Goal: Information Seeking & Learning: Learn about a topic

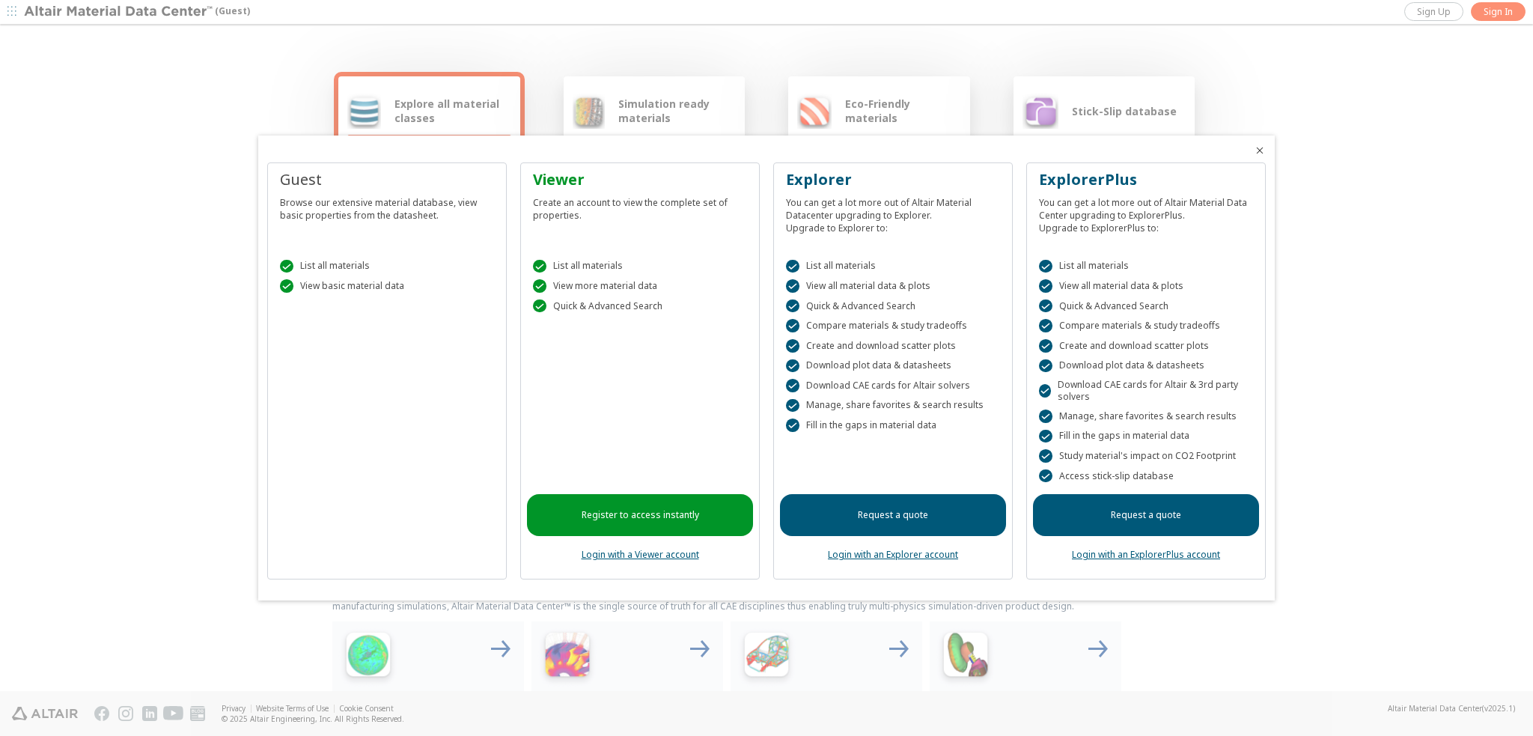
click at [1261, 153] on icon "Close" at bounding box center [1259, 150] width 12 height 12
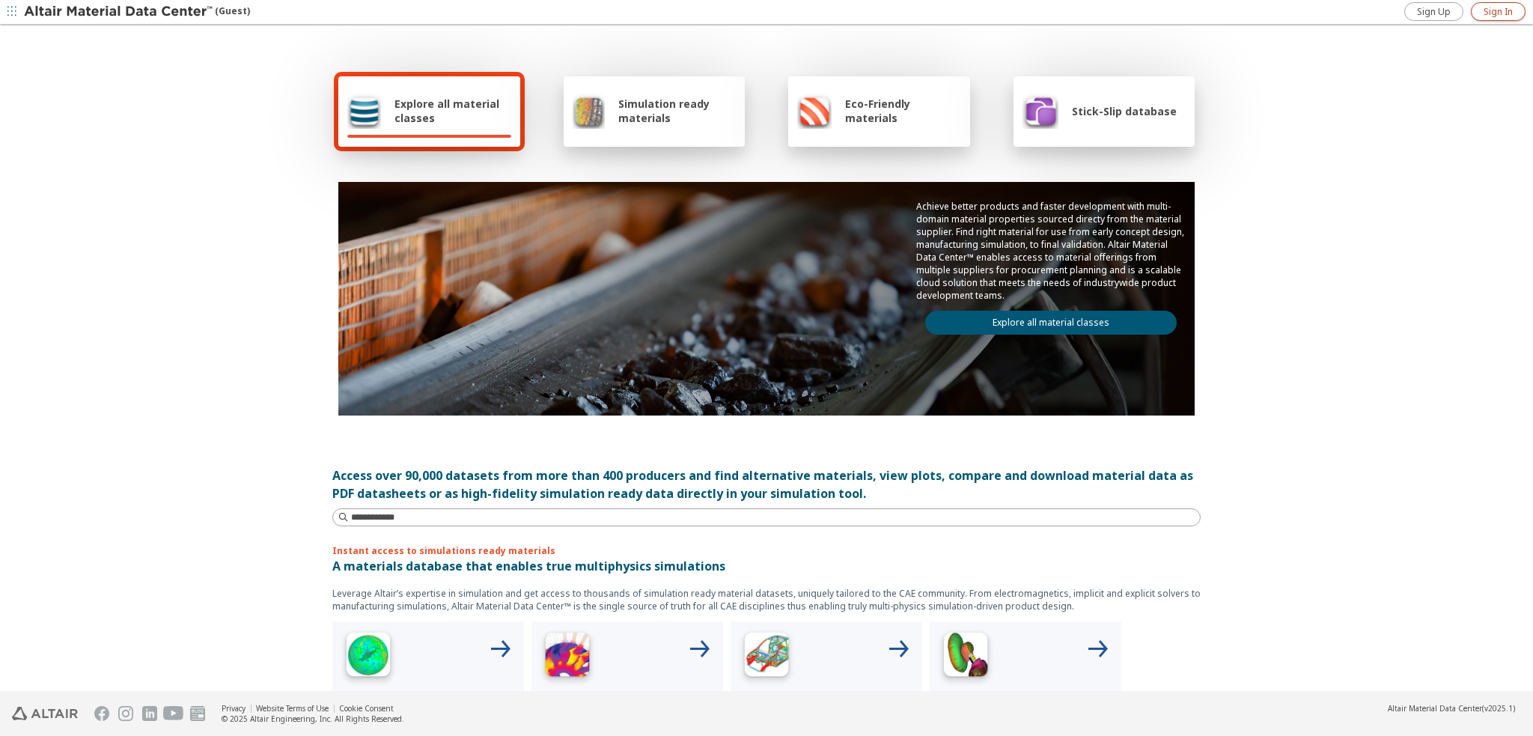
click at [1509, 16] on span "Sign In" at bounding box center [1497, 12] width 29 height 12
click at [727, 127] on div "Simulation ready materials" at bounding box center [654, 111] width 164 height 36
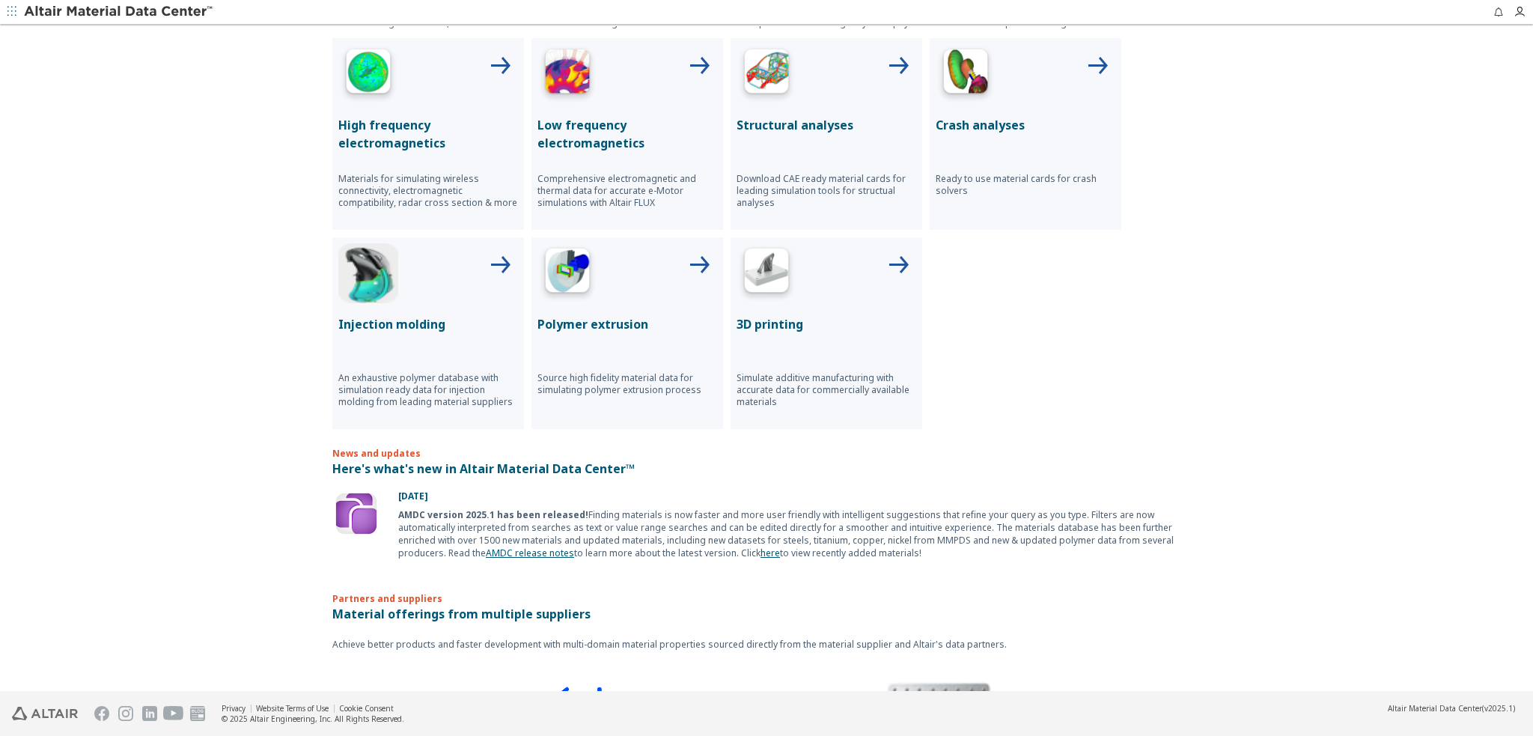
scroll to position [599, 0]
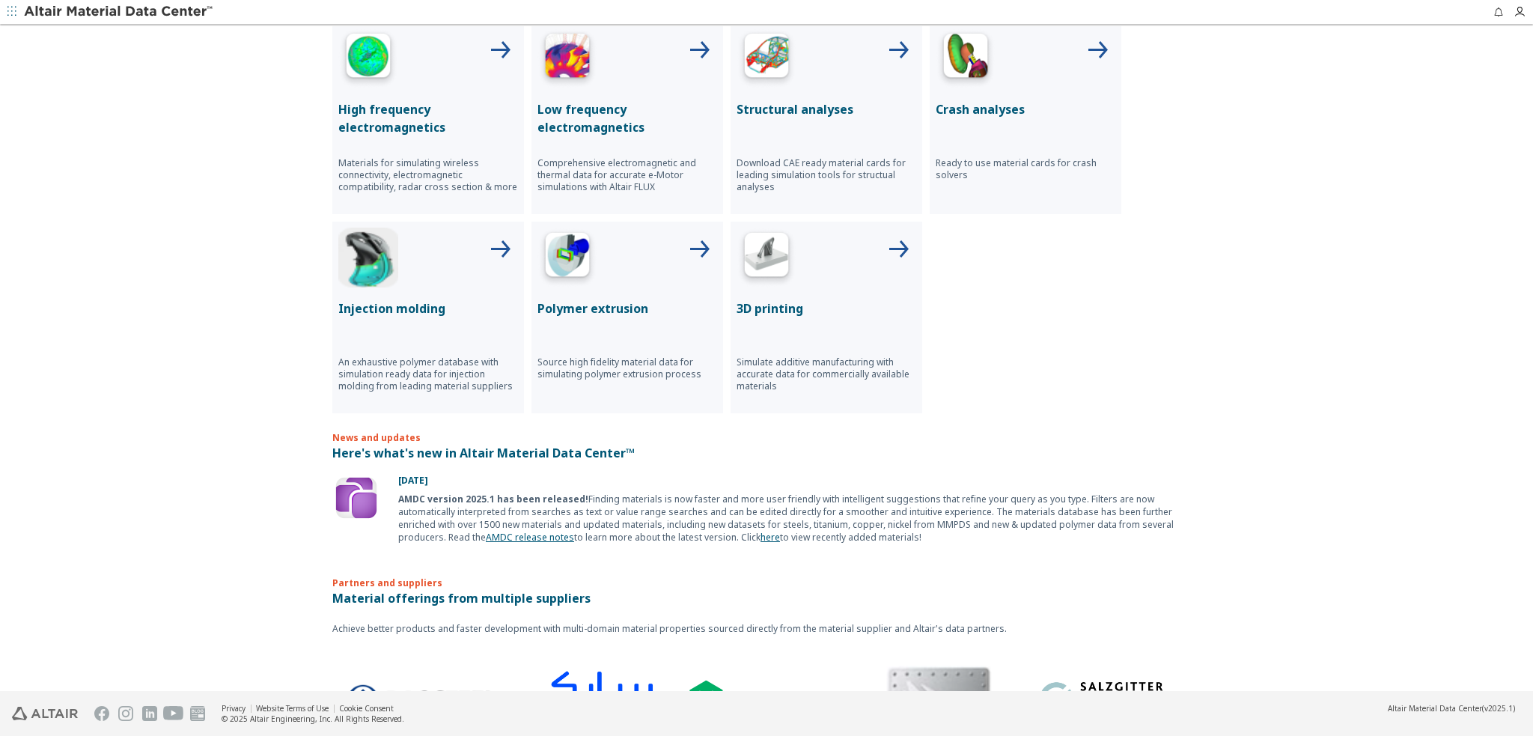
click at [783, 94] on div "Structural analyses Download CAE ready material cards for leading simulation to…" at bounding box center [826, 118] width 192 height 192
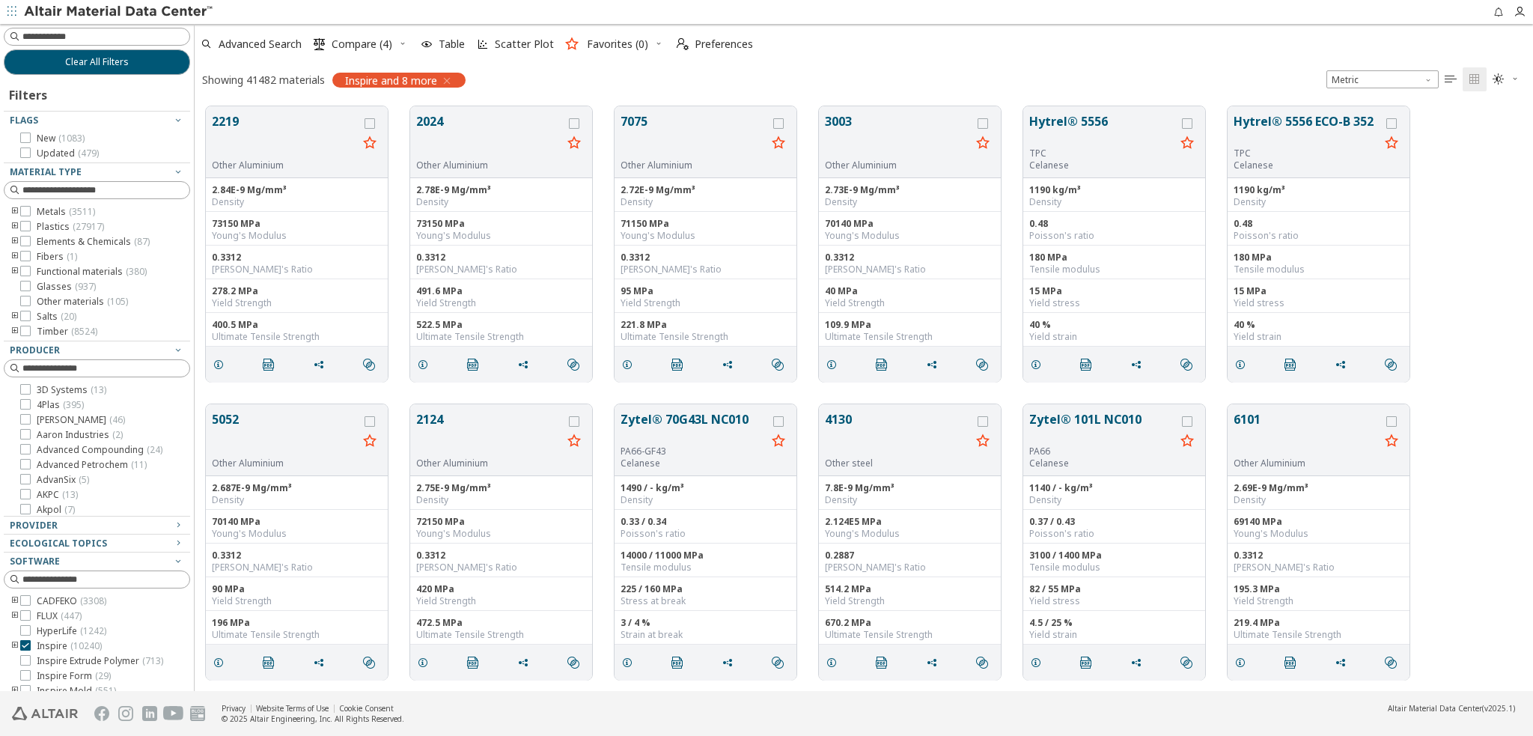
scroll to position [585, 1326]
click at [114, 41] on input at bounding box center [105, 36] width 167 height 15
type input "********"
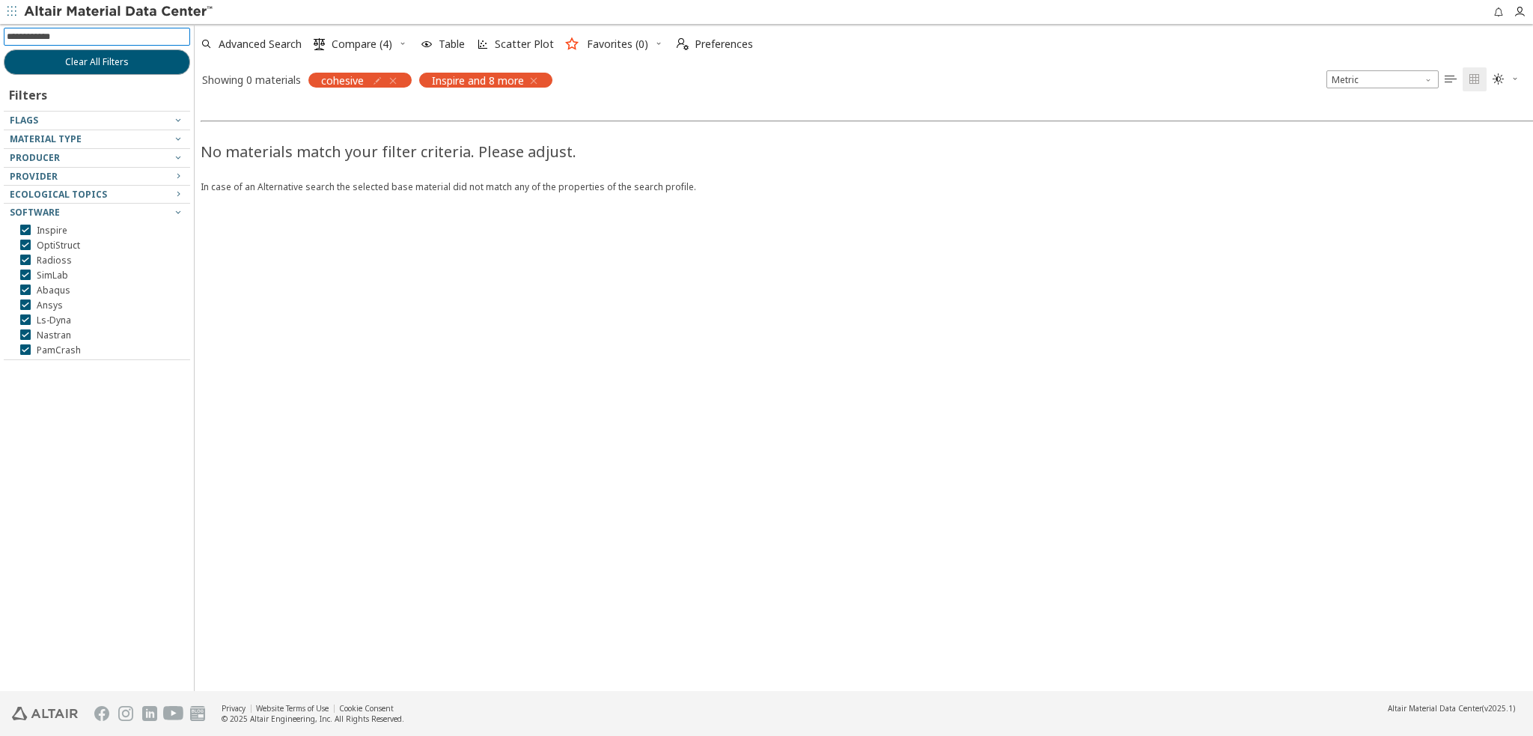
click at [545, 79] on div "Inspire and 8 more" at bounding box center [485, 80] width 133 height 15
click at [539, 81] on icon "button" at bounding box center [534, 81] width 12 height 12
click at [71, 10] on img at bounding box center [119, 11] width 191 height 15
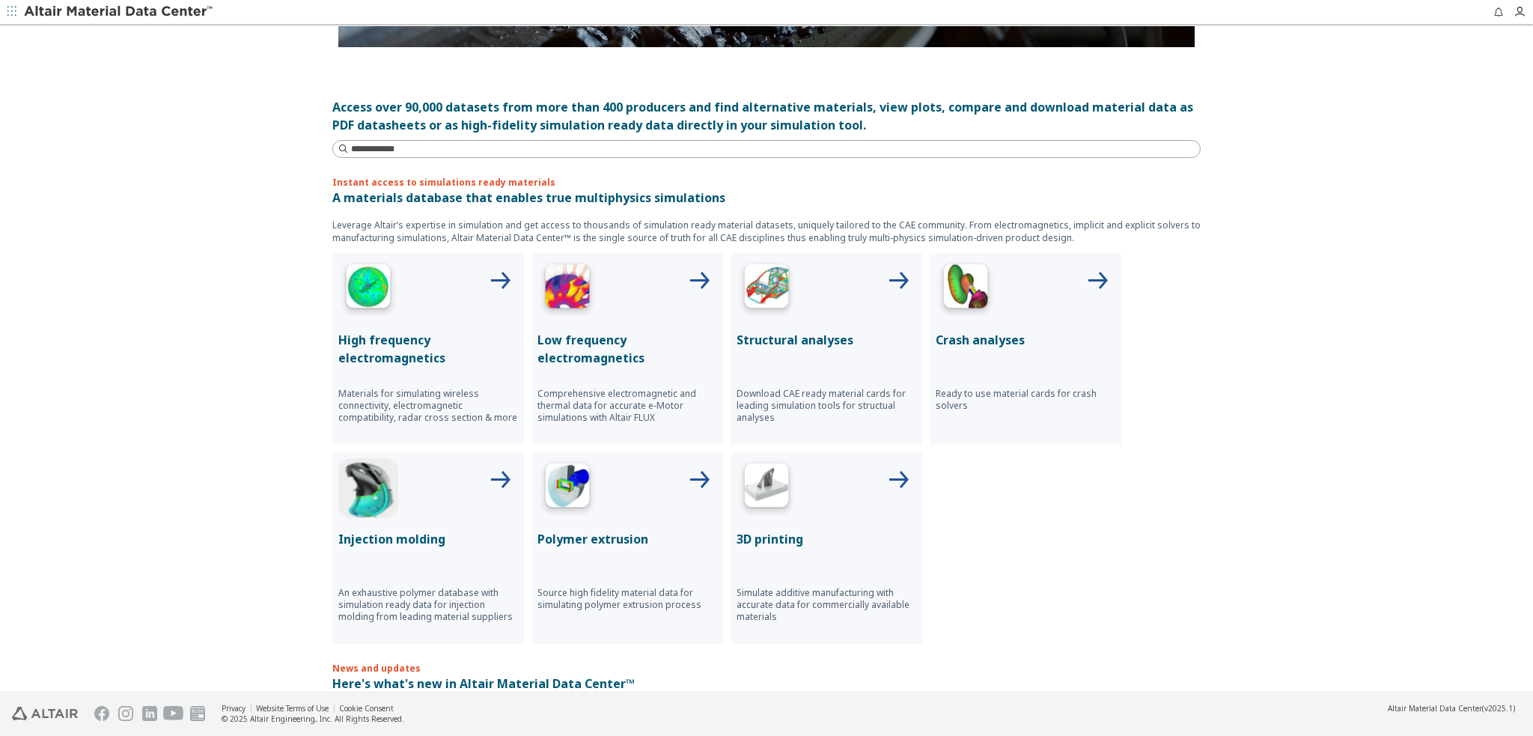
scroll to position [364, 0]
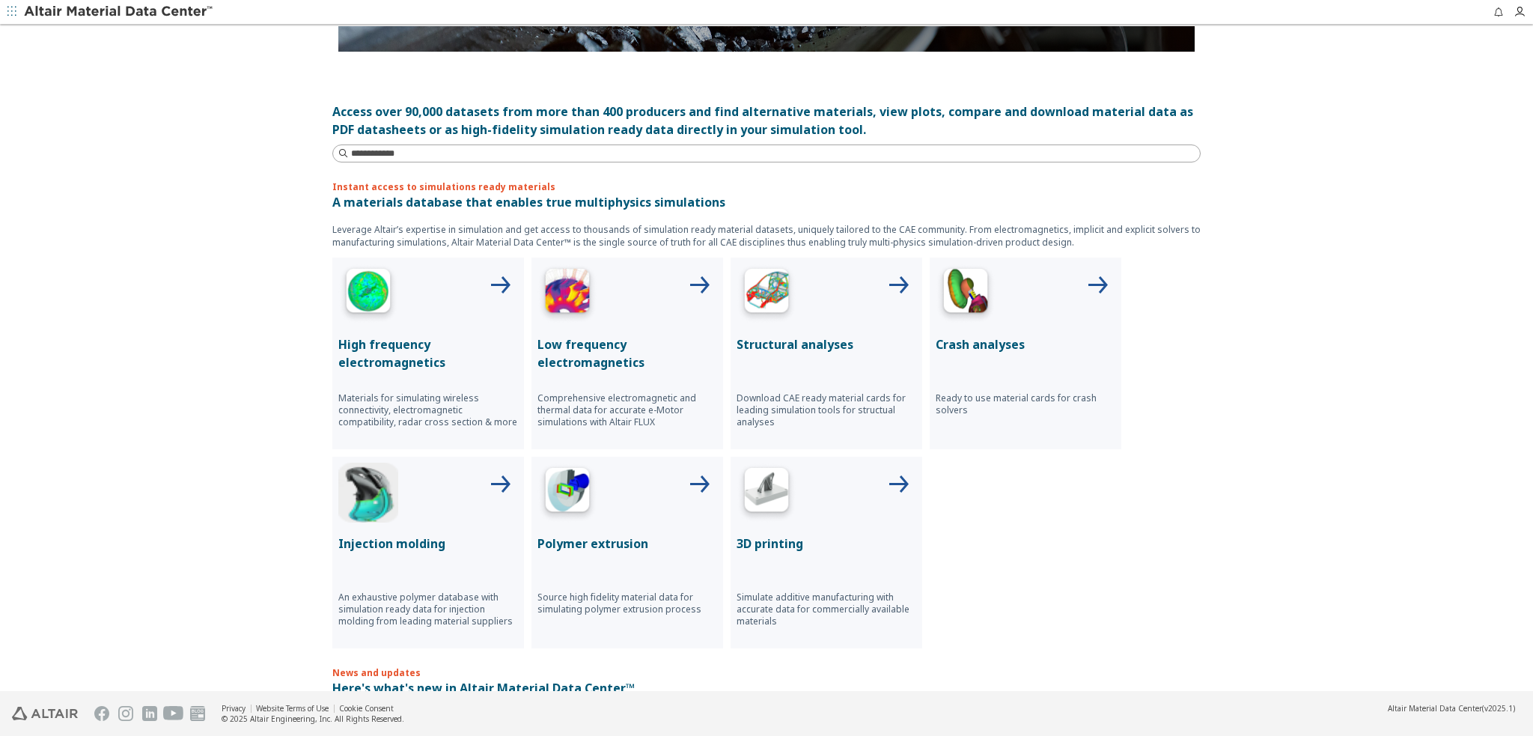
click at [983, 320] on img at bounding box center [965, 293] width 60 height 60
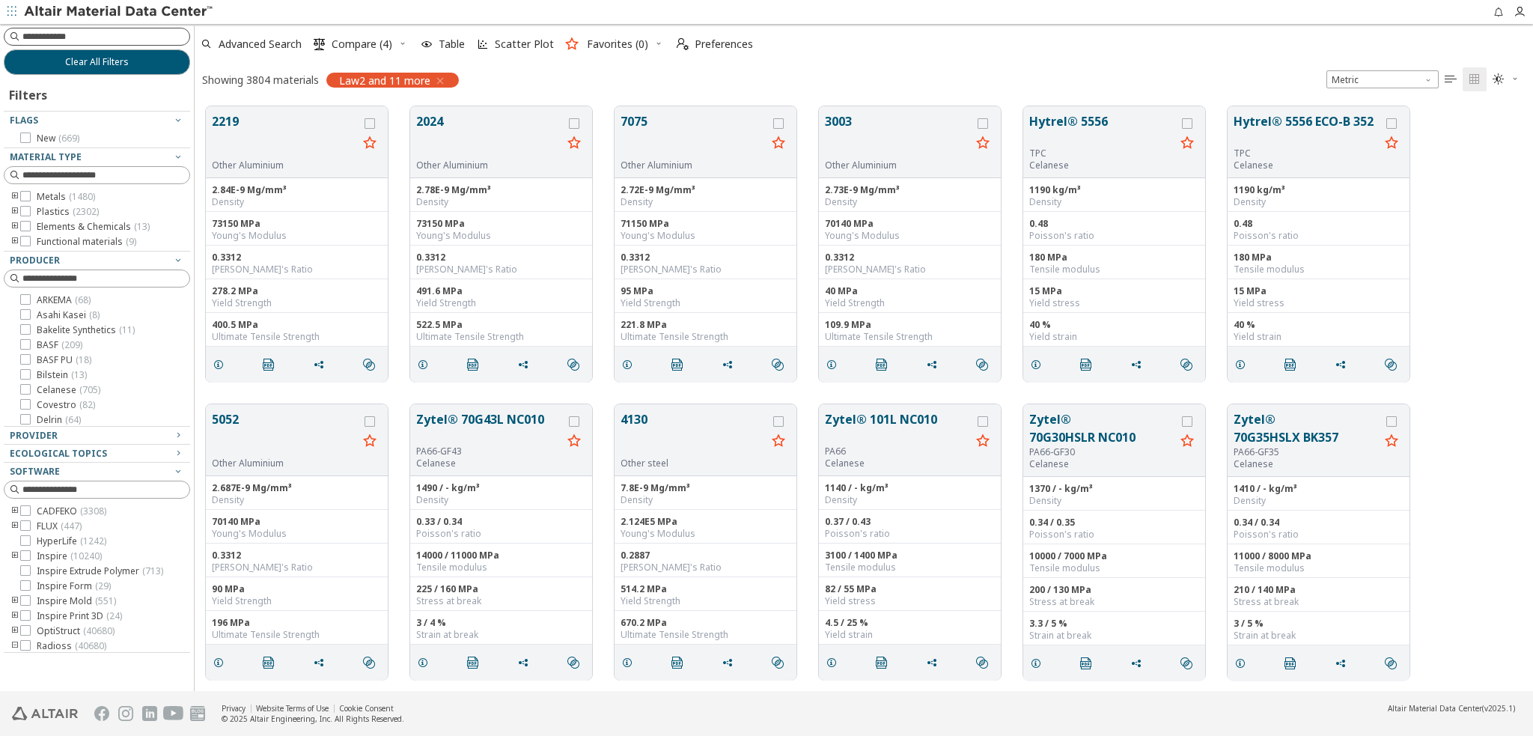
scroll to position [585, 1326]
click at [84, 34] on input at bounding box center [98, 36] width 183 height 16
type input "********"
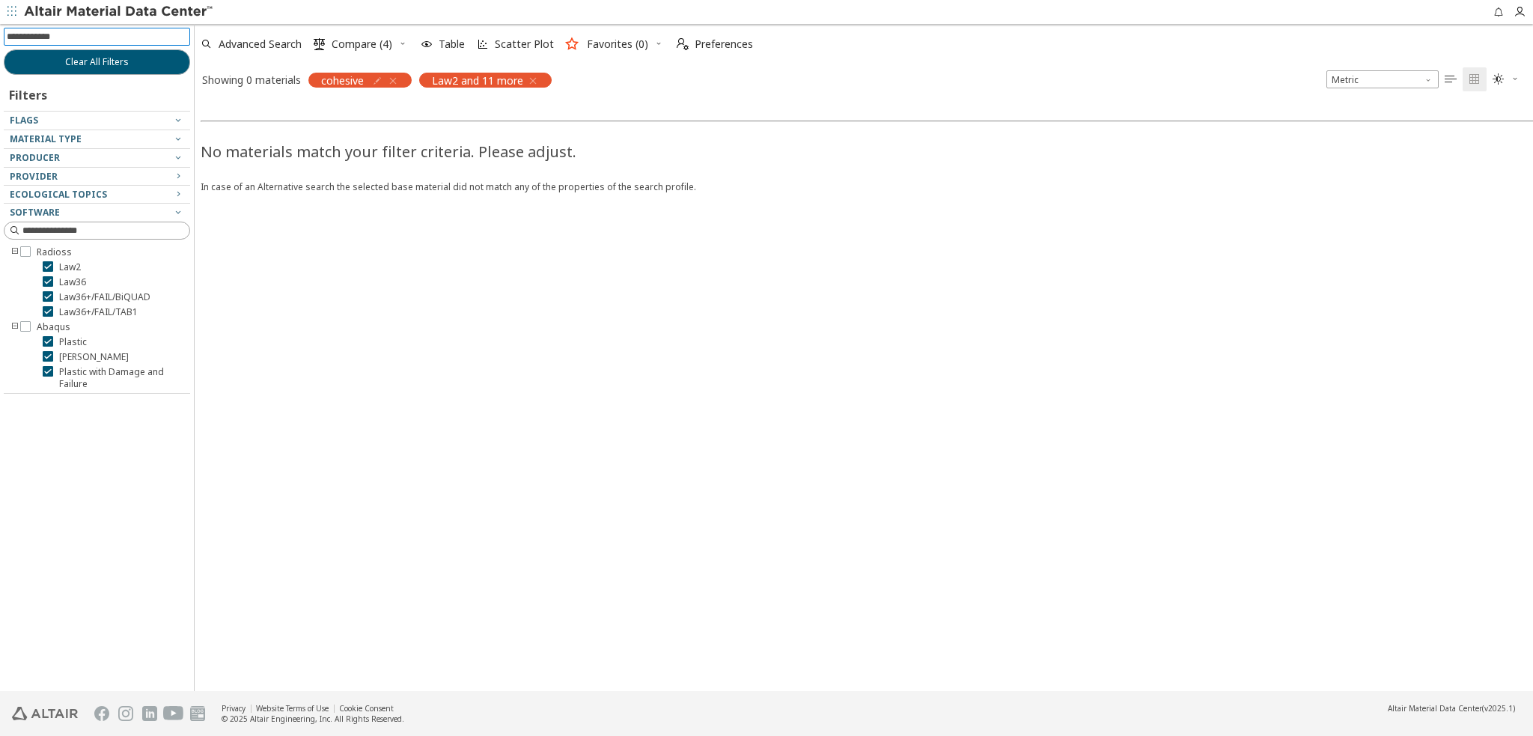
click at [543, 77] on div "Law2 and 11 more" at bounding box center [485, 80] width 132 height 15
click at [539, 80] on div "Law2 and 11 more" at bounding box center [485, 80] width 132 height 15
click at [533, 82] on icon "button" at bounding box center [533, 81] width 12 height 12
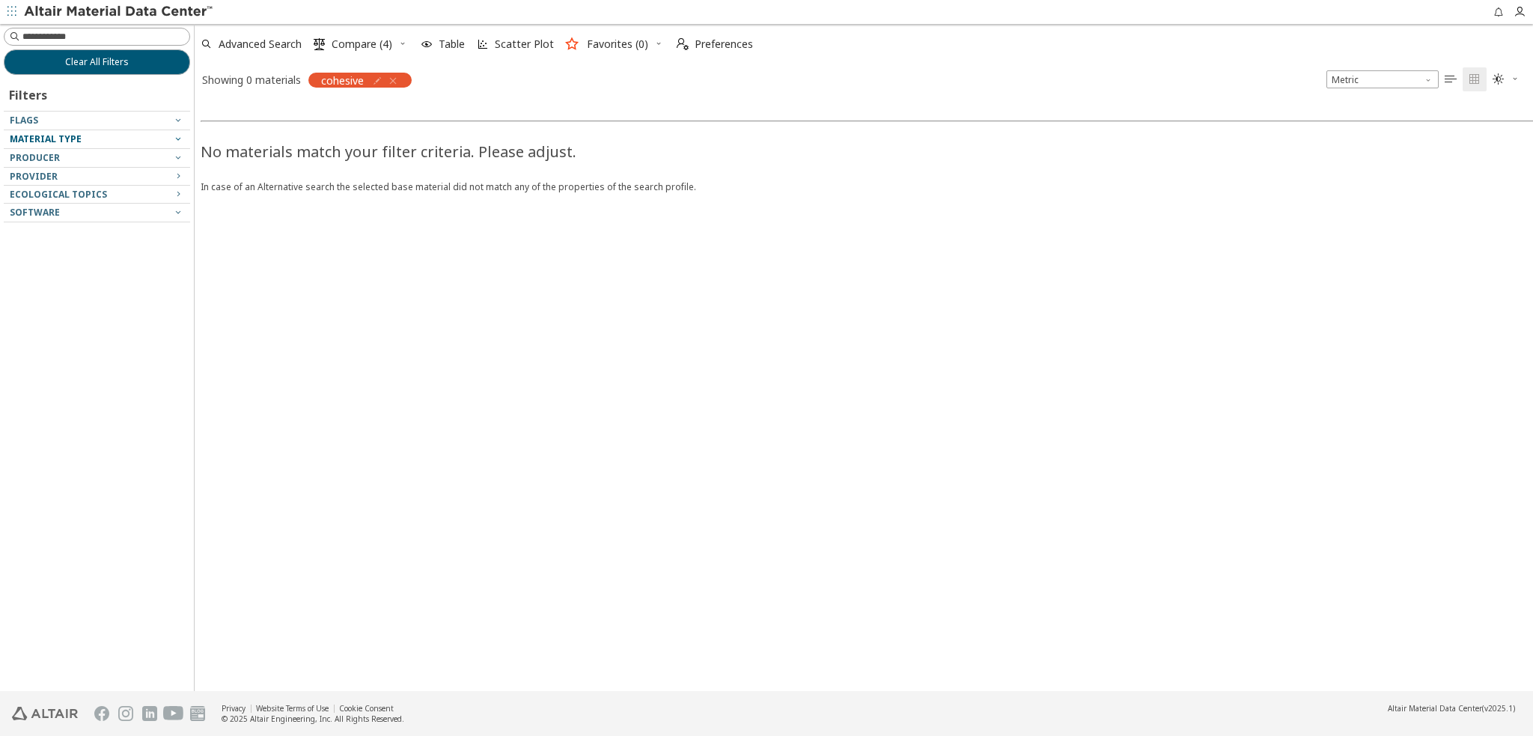
click at [176, 137] on icon "button" at bounding box center [178, 138] width 12 height 12
click at [180, 140] on icon "button" at bounding box center [178, 138] width 12 height 12
click at [180, 141] on div at bounding box center [93, 144] width 179 height 7
click at [180, 138] on icon "button" at bounding box center [178, 138] width 12 height 12
click at [94, 13] on img at bounding box center [119, 11] width 191 height 15
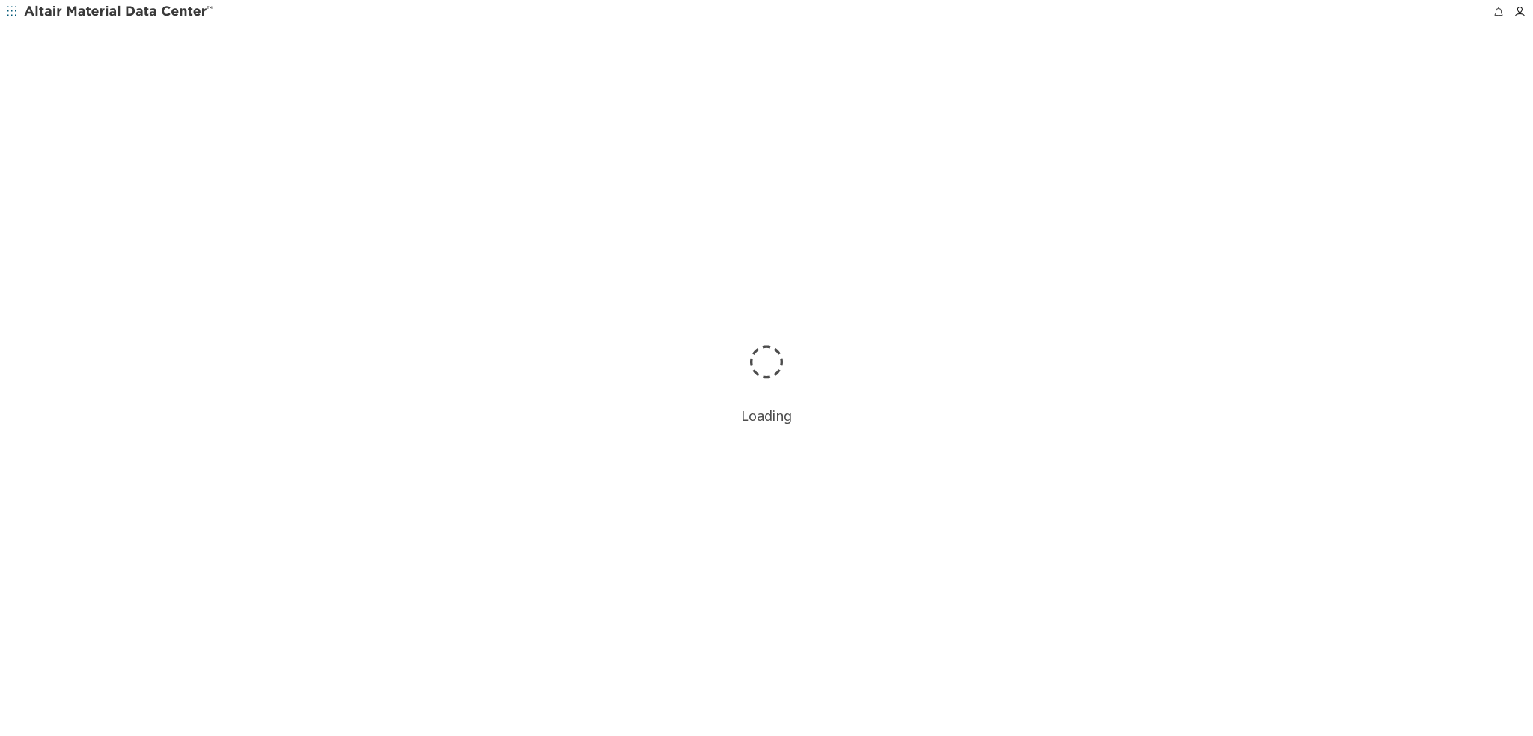
click at [18, 9] on span "button" at bounding box center [11, 12] width 15 height 24
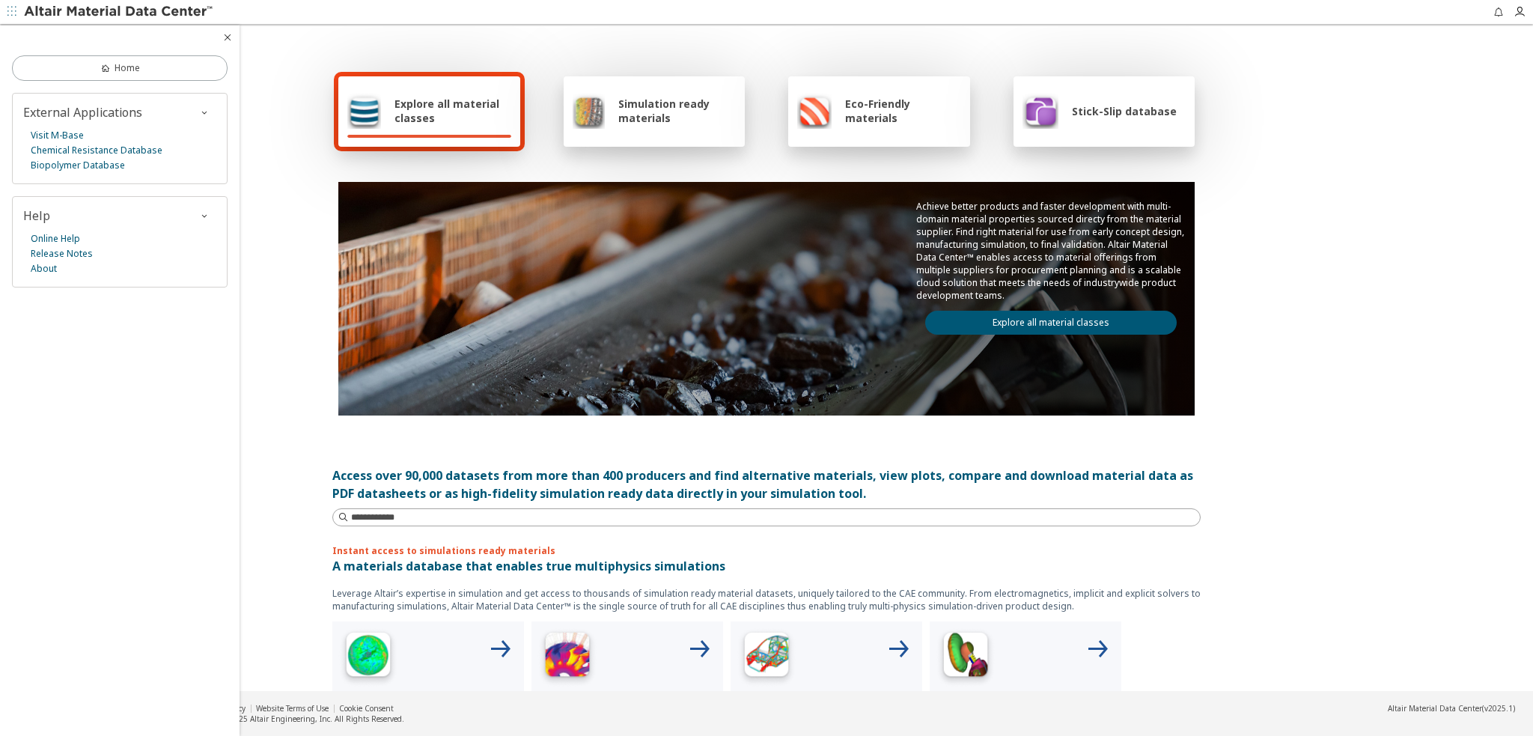
click at [1333, 115] on div "Explore all material classes Simulation ready materials Eco-Friendly materials …" at bounding box center [766, 358] width 1533 height 665
drag, startPoint x: 477, startPoint y: 124, endPoint x: 468, endPoint y: 130, distance: 10.8
click at [477, 125] on div "Explore all material classes" at bounding box center [429, 111] width 164 height 36
click at [465, 111] on span "Explore all material classes" at bounding box center [452, 111] width 117 height 28
click at [226, 37] on icon "button" at bounding box center [228, 37] width 12 height 12
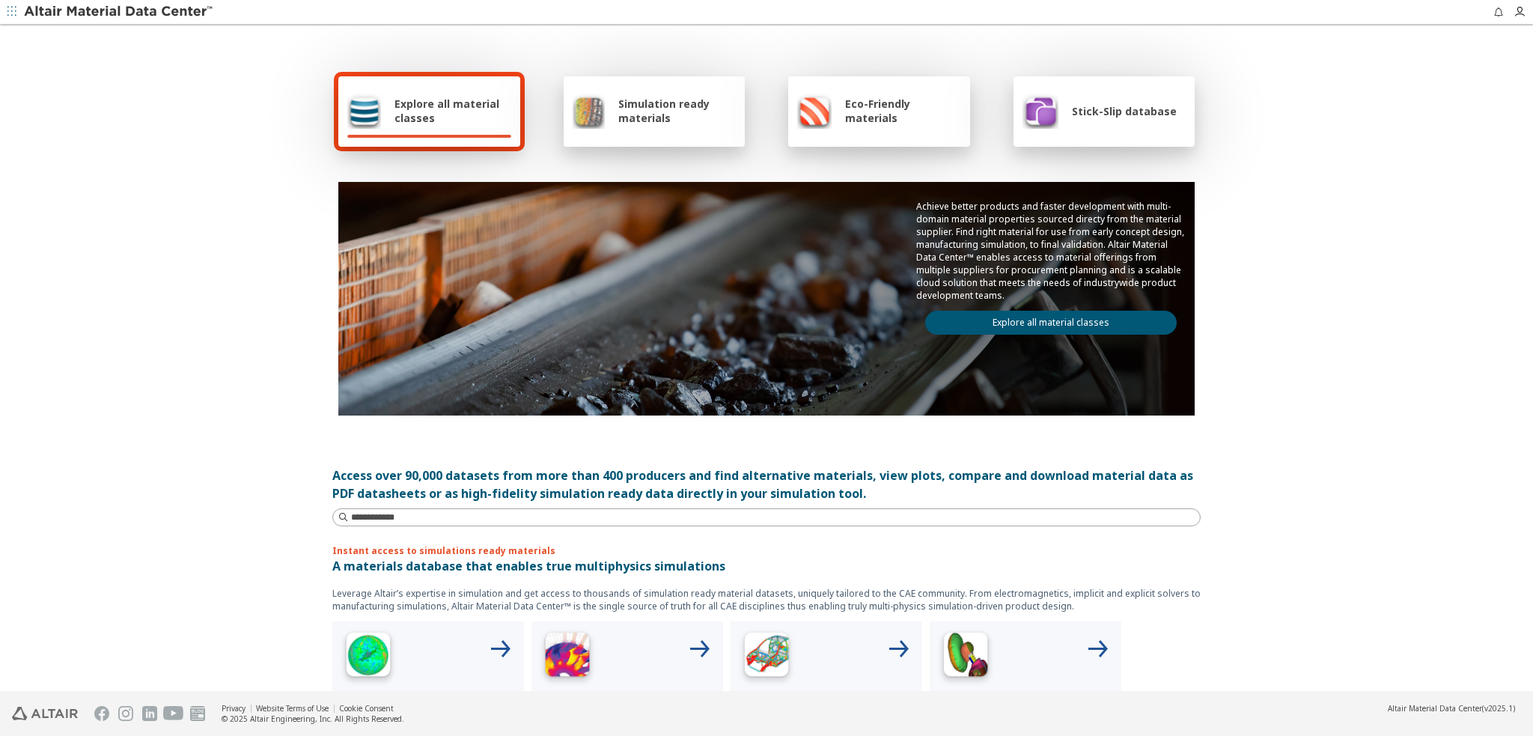
click at [368, 88] on div "Explore all material classes" at bounding box center [429, 111] width 182 height 70
click at [396, 129] on div "Explore all material classes" at bounding box center [429, 111] width 182 height 70
click at [397, 129] on div "Explore all material classes" at bounding box center [429, 111] width 182 height 70
click at [401, 132] on div "Explore all material classes" at bounding box center [429, 111] width 182 height 70
click at [398, 127] on div "Explore all material classes" at bounding box center [429, 111] width 164 height 36
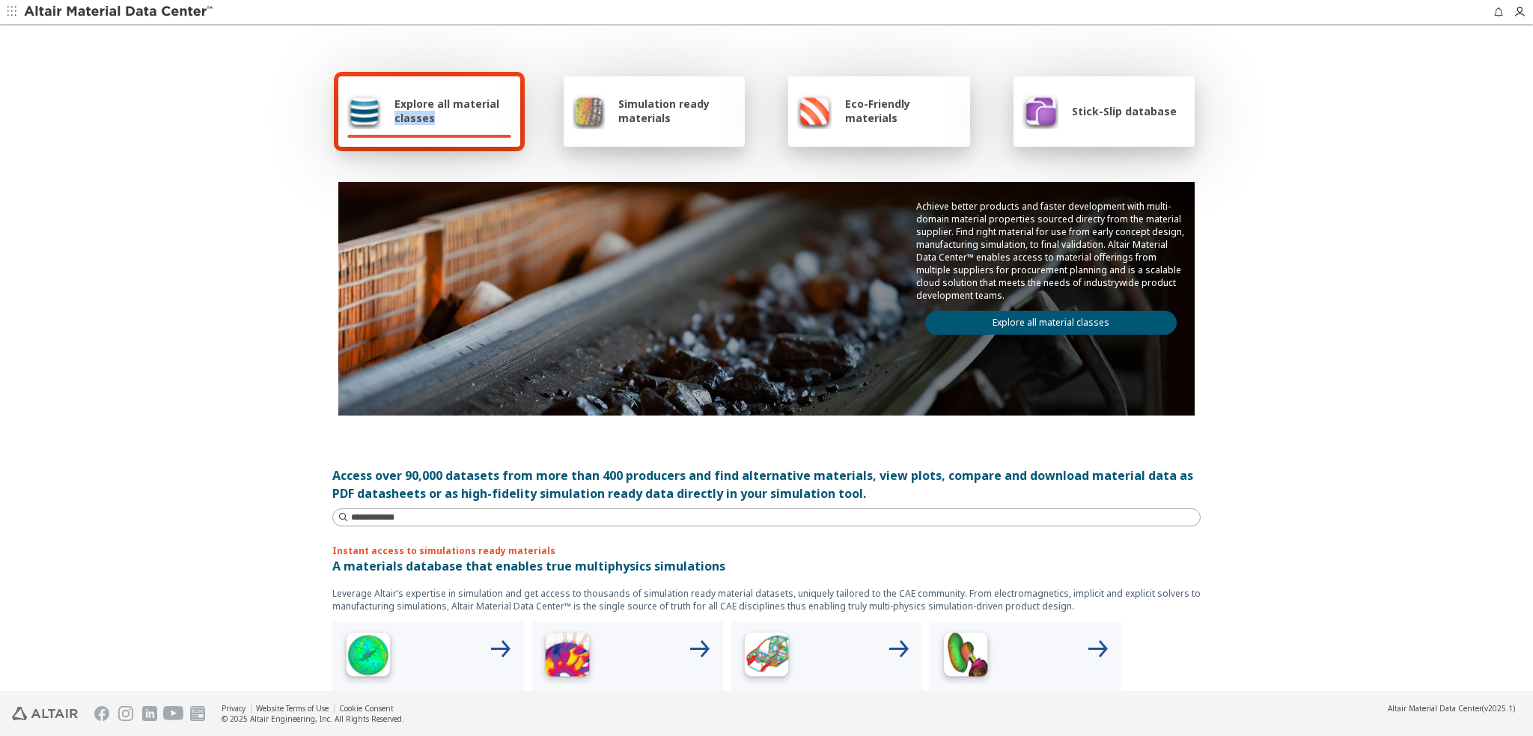
click at [398, 127] on div "Explore all material classes" at bounding box center [429, 111] width 164 height 36
click at [397, 124] on span "Explore all material classes" at bounding box center [452, 111] width 117 height 28
click at [397, 123] on span "Explore all material classes" at bounding box center [452, 111] width 117 height 28
click at [398, 125] on div "Explore all material classes" at bounding box center [429, 111] width 164 height 36
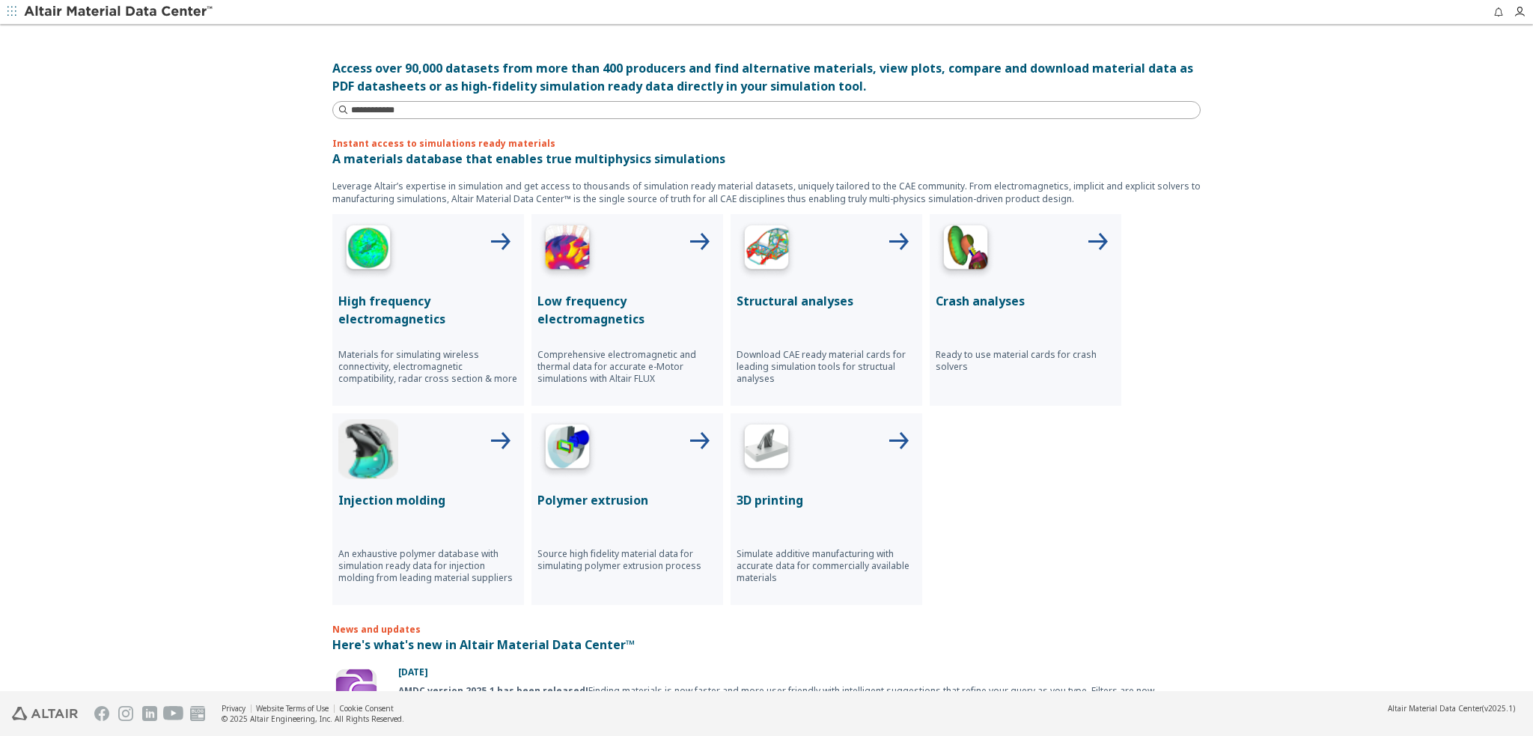
scroll to position [449, 0]
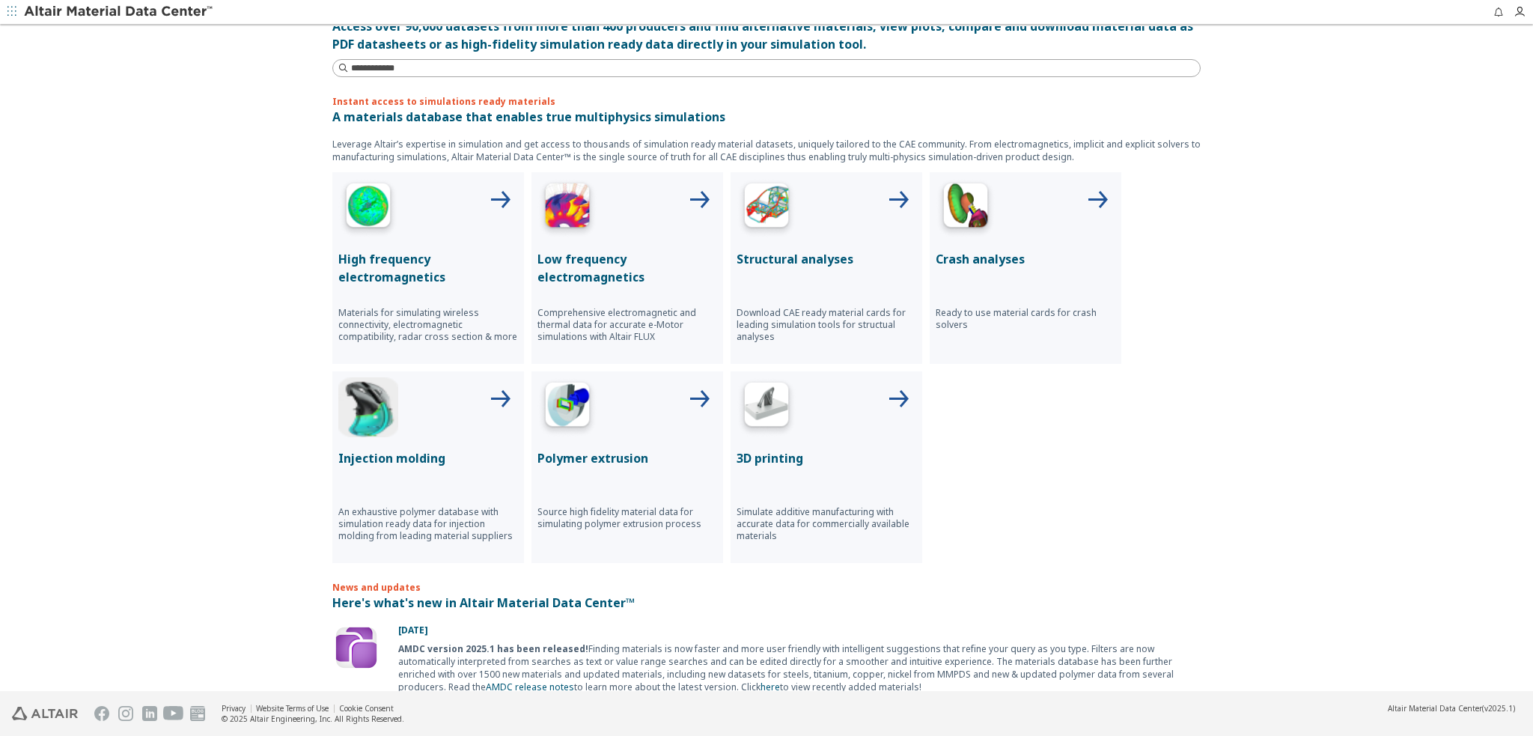
click at [824, 287] on div "Structural analyses Download CAE ready material cards for leading simulation to…" at bounding box center [826, 268] width 192 height 192
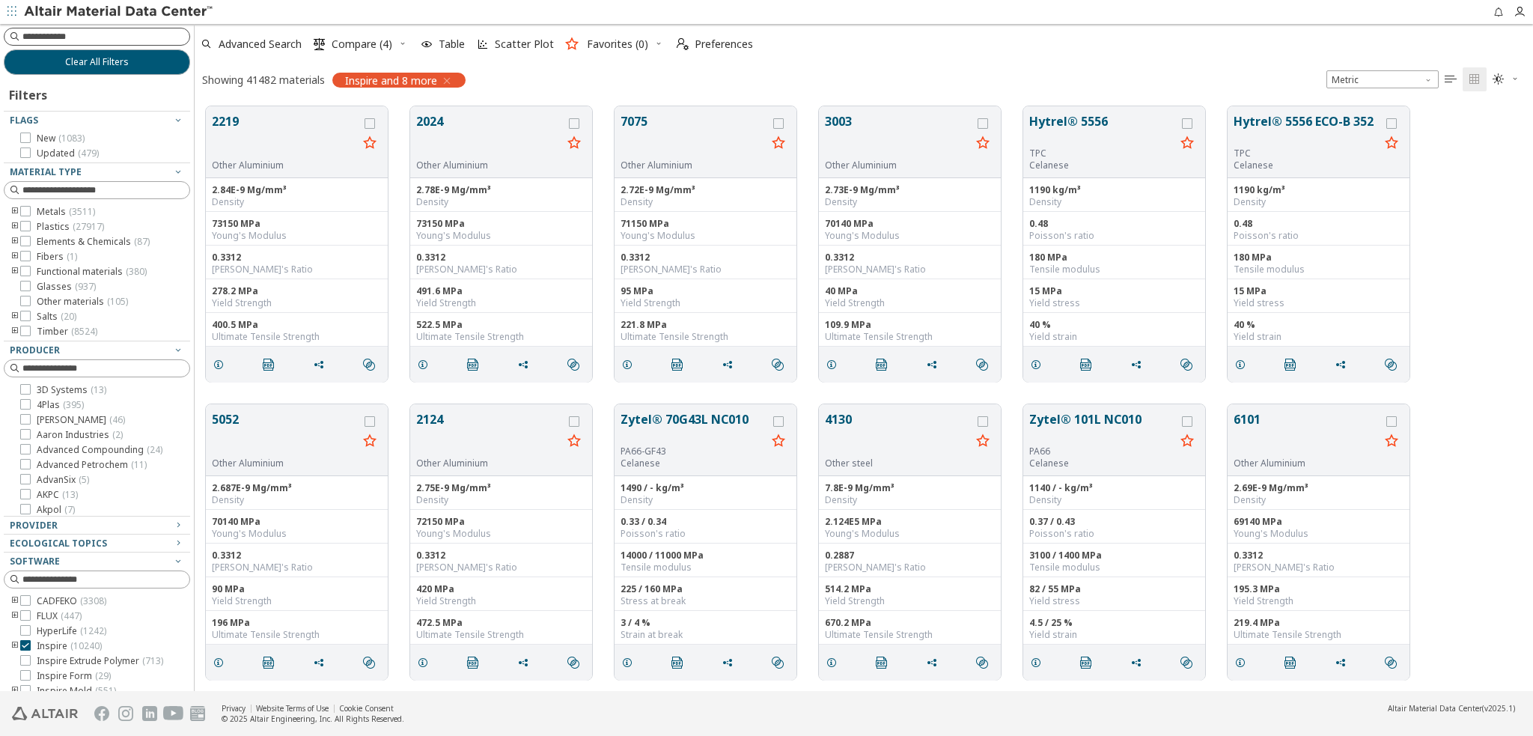
scroll to position [585, 1326]
click at [126, 40] on input at bounding box center [105, 36] width 167 height 15
type input "********"
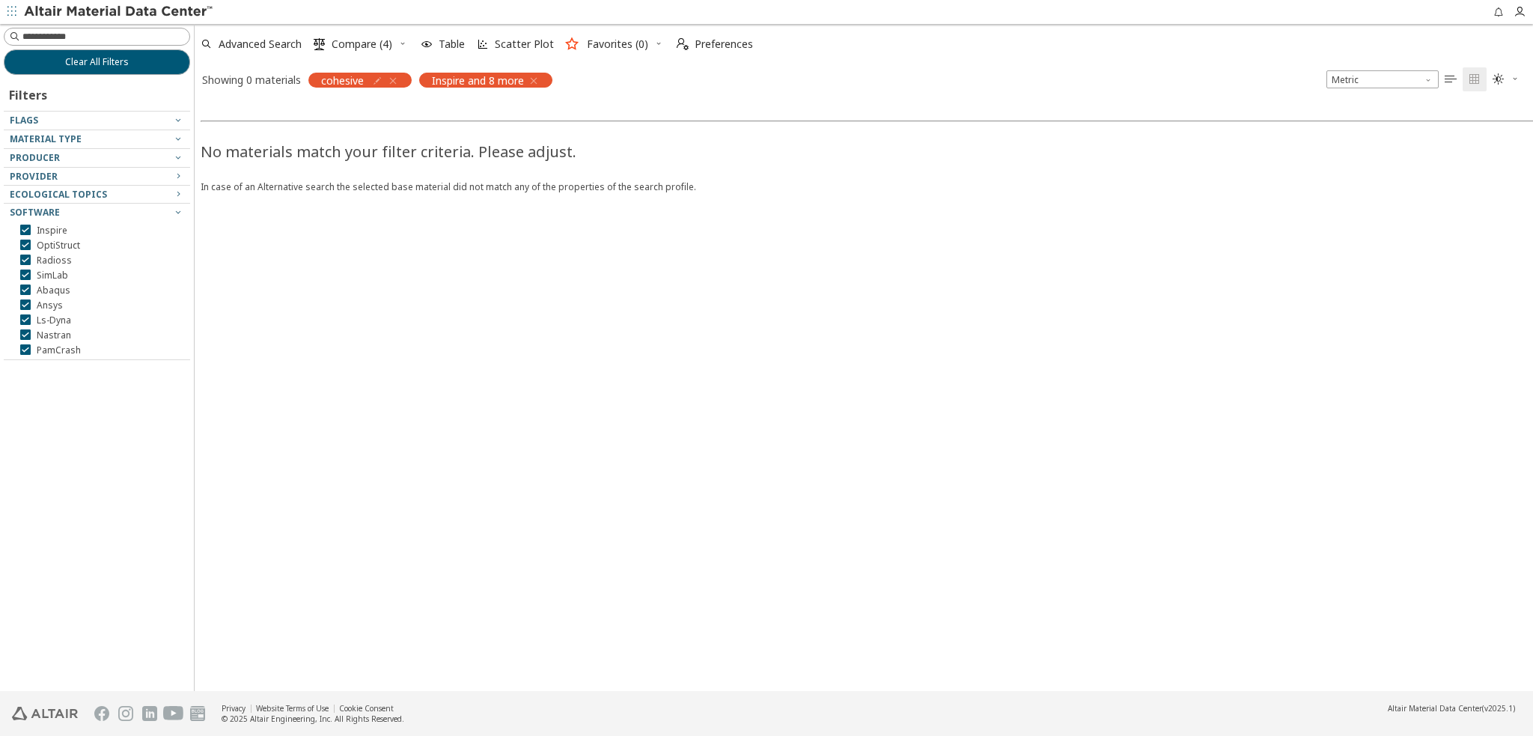
click at [533, 80] on icon "button" at bounding box center [534, 81] width 12 height 12
